Goal: Go to known website: Go to known website

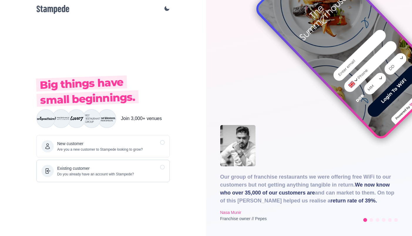
click at [123, 169] on p "Existing customer" at bounding box center [95, 168] width 77 height 6
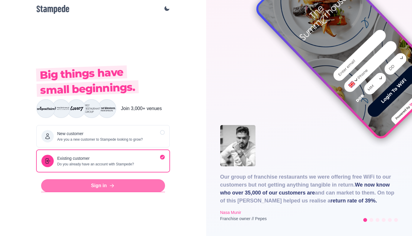
click at [102, 184] on link "Sign in" at bounding box center [103, 185] width 124 height 13
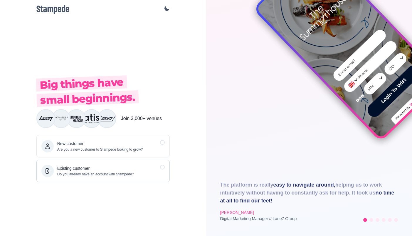
click at [98, 170] on p "Existing customer" at bounding box center [95, 168] width 77 height 6
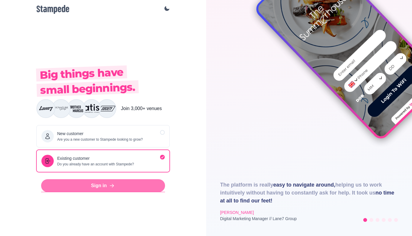
click at [97, 188] on link "Sign in" at bounding box center [103, 185] width 124 height 13
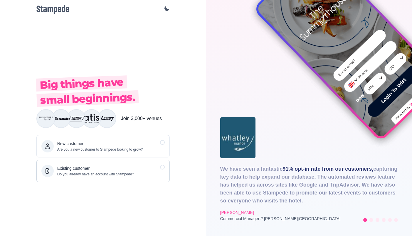
click at [121, 171] on p "Existing customer" at bounding box center [95, 168] width 77 height 6
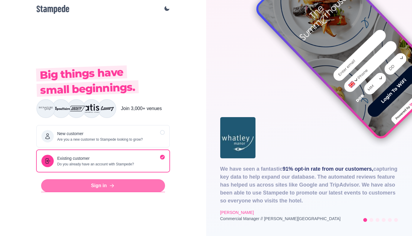
click at [111, 184] on icon at bounding box center [112, 185] width 6 height 6
